Goal: Transaction & Acquisition: Obtain resource

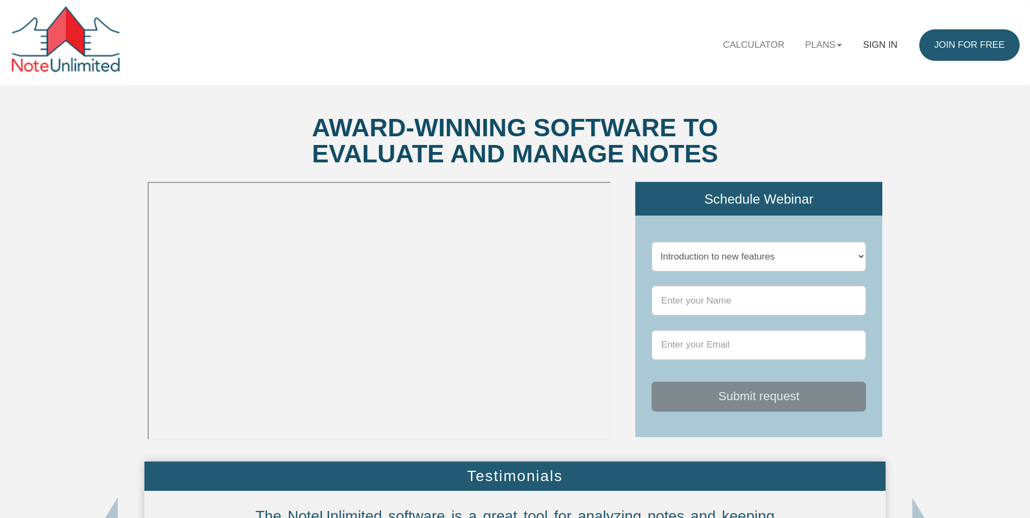
click at [878, 43] on link "Sign in" at bounding box center [880, 44] width 55 height 31
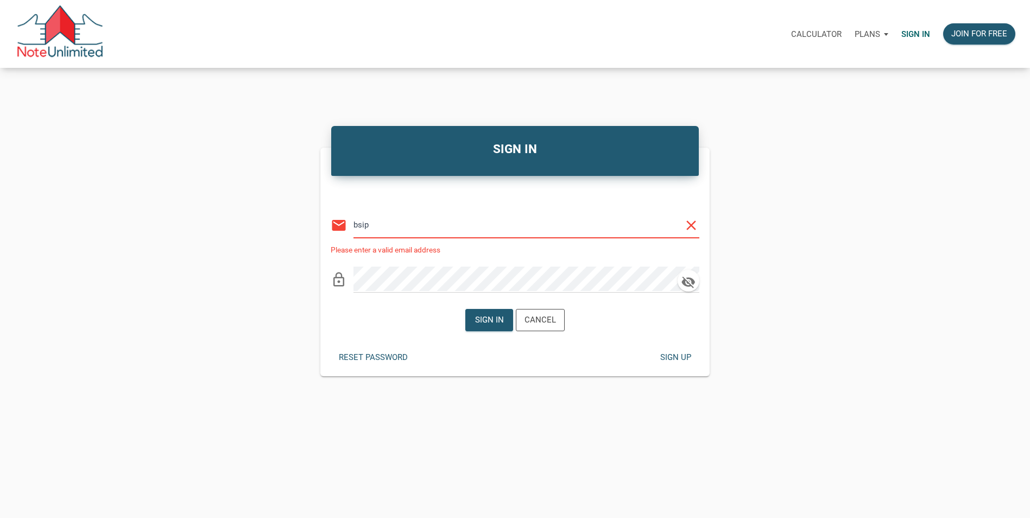
type input "[EMAIL_ADDRESS][DOMAIN_NAME]"
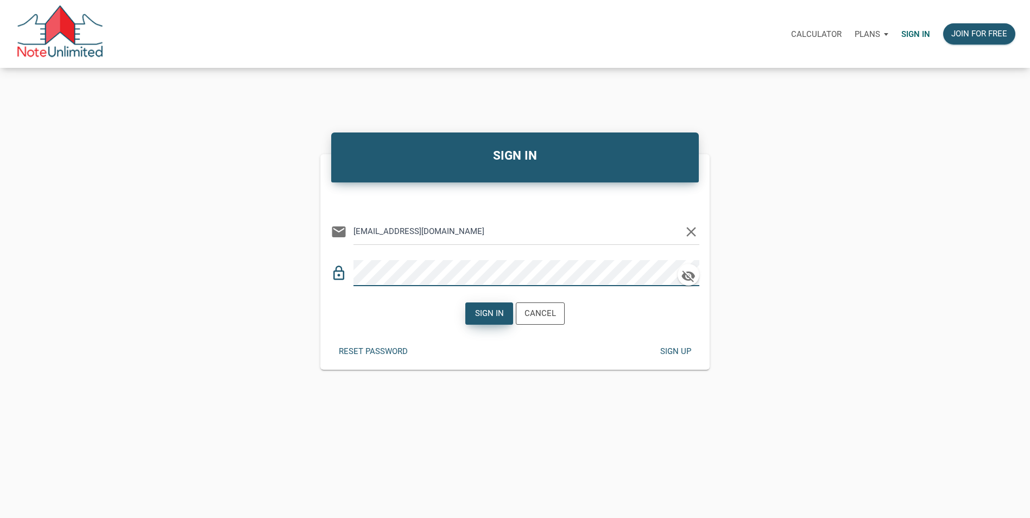
click at [481, 310] on div "Sign in" at bounding box center [489, 313] width 29 height 12
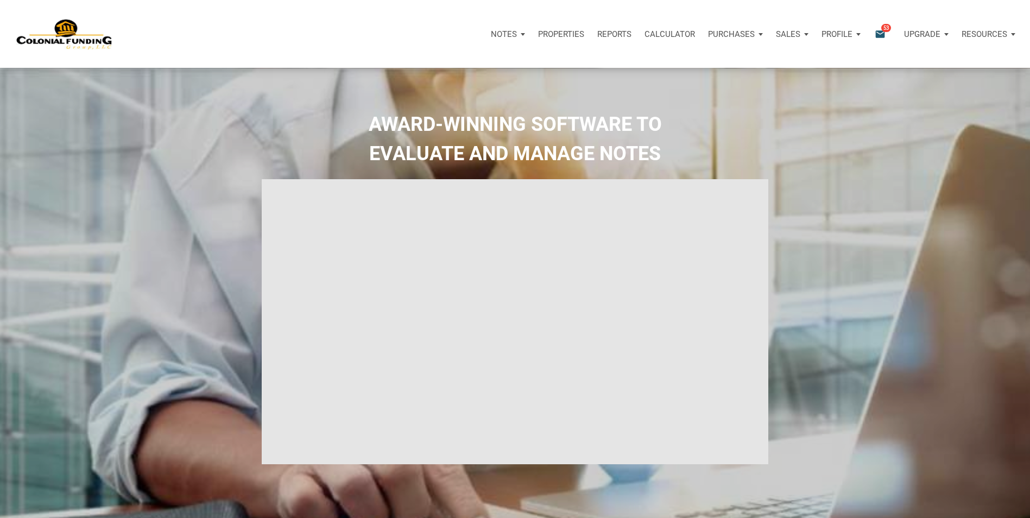
select select
type input "Introduction to new features"
select select
click at [732, 31] on p "Purchases" at bounding box center [724, 34] width 47 height 10
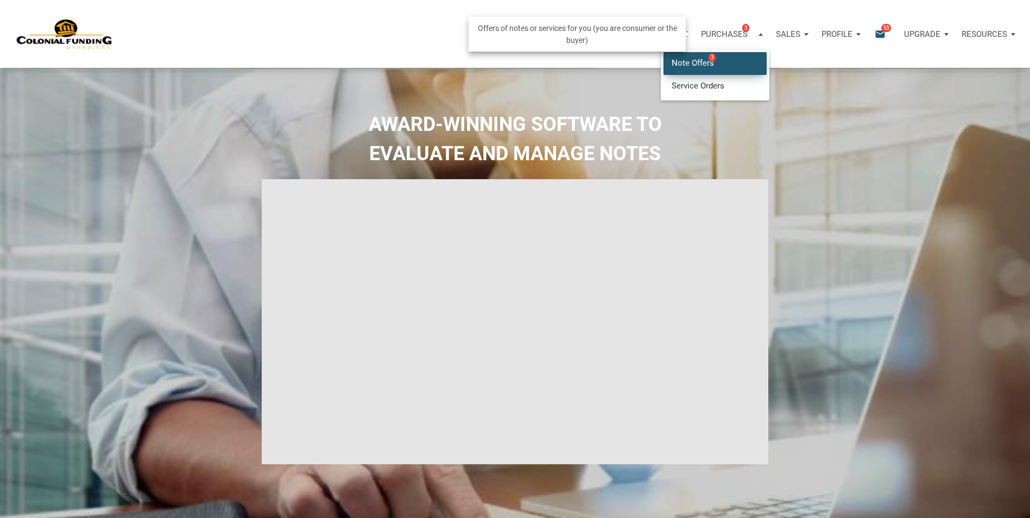
click at [699, 64] on link "Note Offers 3" at bounding box center [715, 63] width 103 height 22
